Goal: Task Accomplishment & Management: Manage account settings

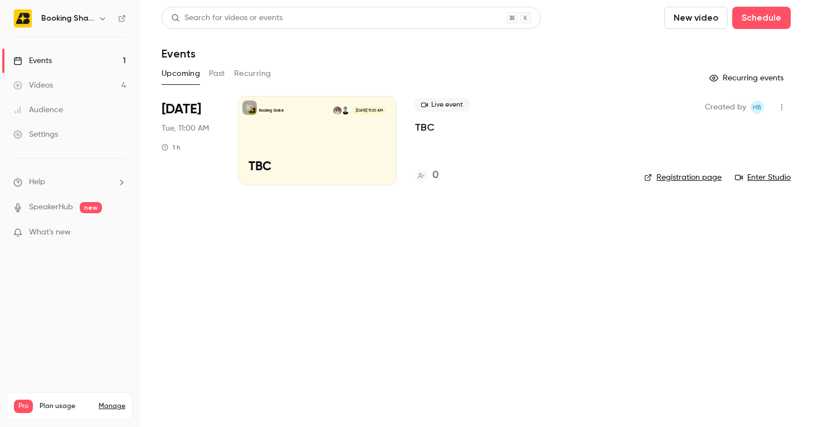
click at [338, 135] on div "Booking Shake [DATE] 11:00 AM TBC" at bounding box center [317, 140] width 159 height 89
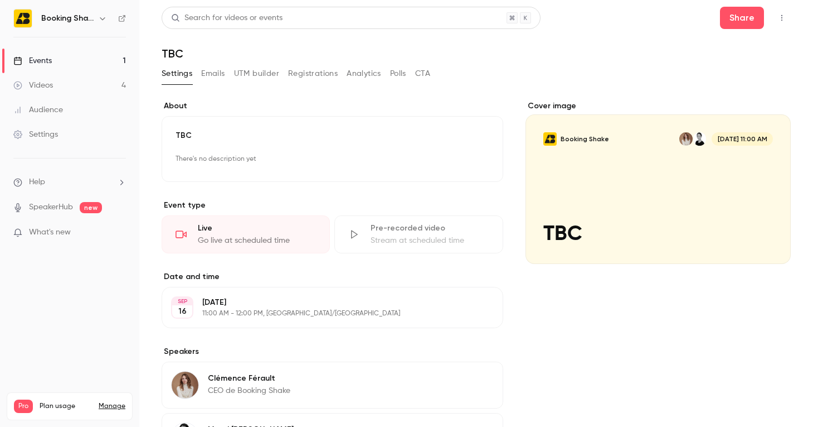
click at [476, 161] on button "Edit" at bounding box center [469, 160] width 41 height 18
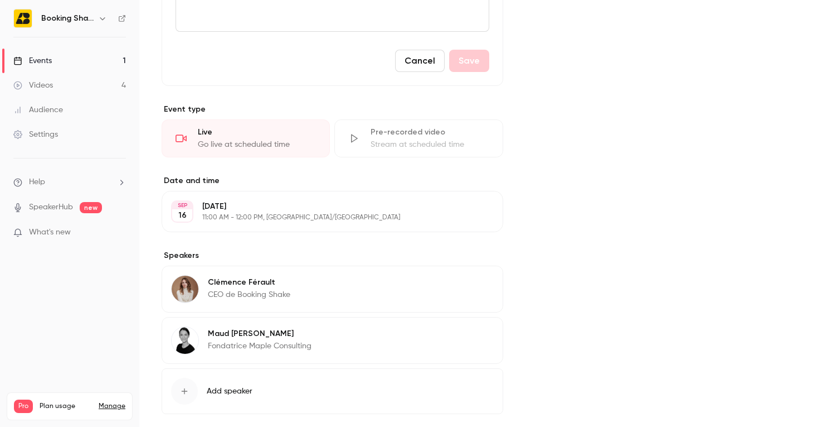
scroll to position [328, 0]
